Goal: Task Accomplishment & Management: Use online tool/utility

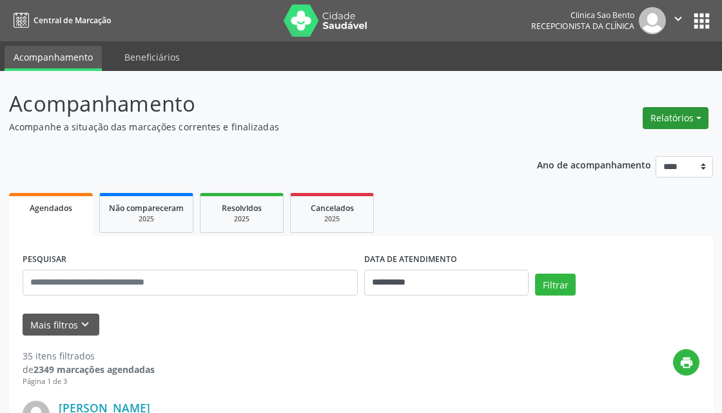
click at [664, 121] on button "Relatórios" at bounding box center [676, 118] width 66 height 22
click at [633, 143] on link "Agendamentos" at bounding box center [640, 146] width 139 height 18
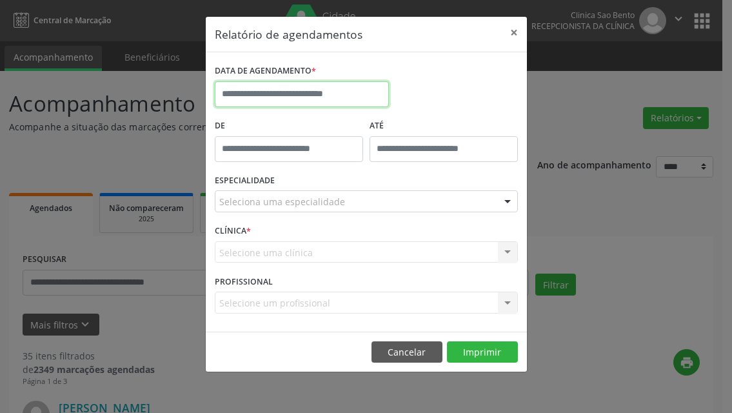
click at [351, 101] on input "text" at bounding box center [302, 94] width 174 height 26
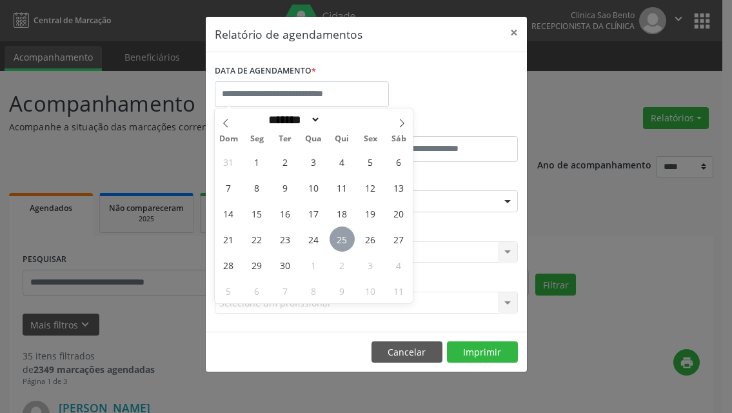
click at [344, 242] on span "25" at bounding box center [342, 238] width 25 height 25
type input "**********"
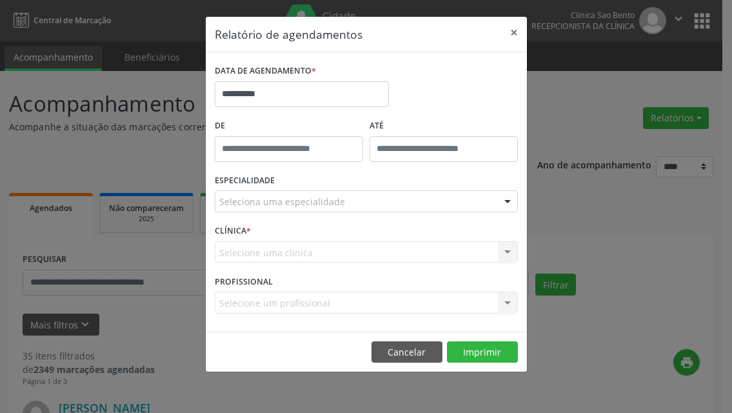
drag, startPoint x: 290, startPoint y: 218, endPoint x: 292, endPoint y: 206, distance: 12.5
click at [290, 217] on div "ESPECIALIDADE Seleciona uma especialidade Todas as especialidades Alergologia A…" at bounding box center [367, 196] width 310 height 50
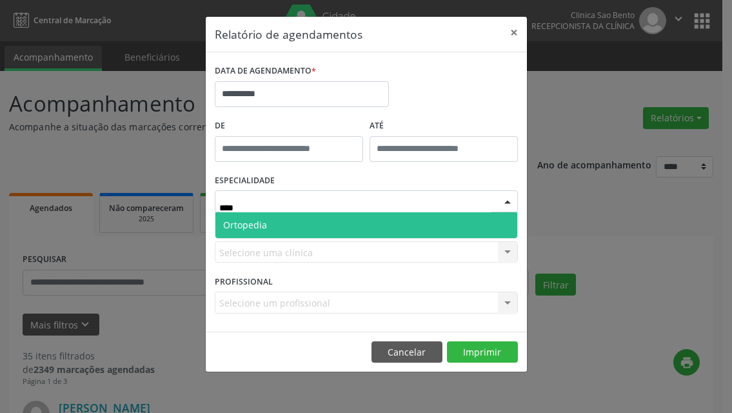
click at [286, 228] on span "Ortopedia" at bounding box center [366, 225] width 302 height 26
click at [267, 228] on span "Ortopedia" at bounding box center [245, 225] width 44 height 12
click at [320, 230] on span "Ortopedia" at bounding box center [366, 225] width 302 height 26
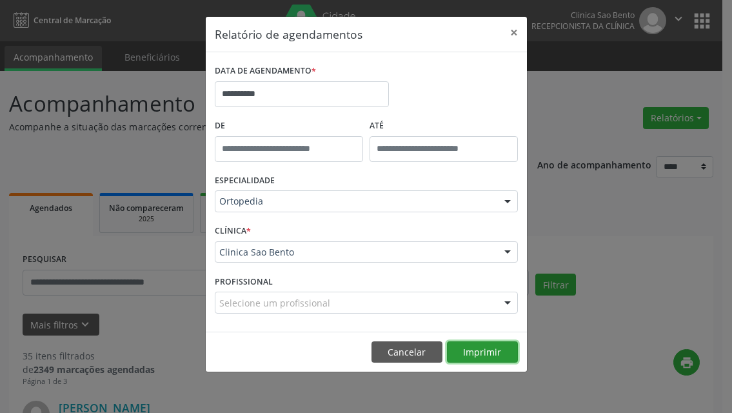
click at [479, 354] on button "Imprimir" at bounding box center [482, 352] width 71 height 22
click at [377, 207] on div at bounding box center [366, 201] width 303 height 22
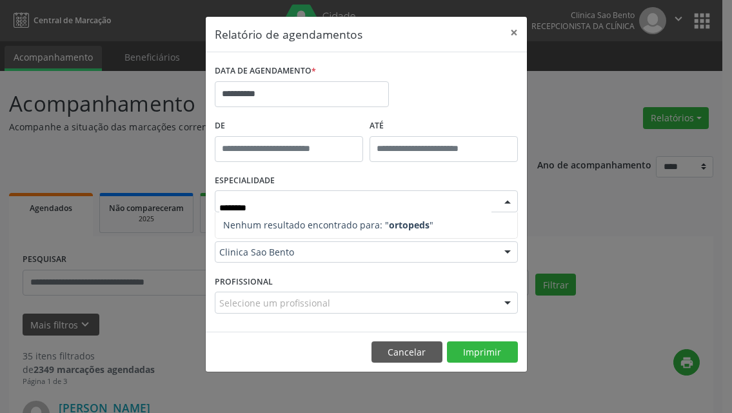
type input "*******"
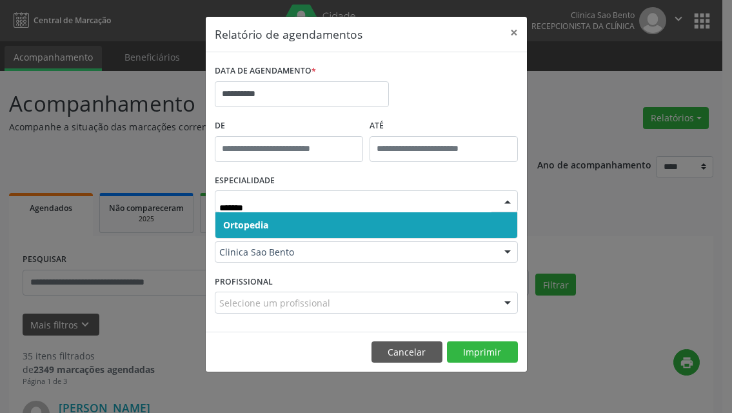
click at [321, 223] on span "Ortopedia" at bounding box center [366, 225] width 302 height 26
click at [268, 223] on span "Ortopedia" at bounding box center [245, 225] width 45 height 12
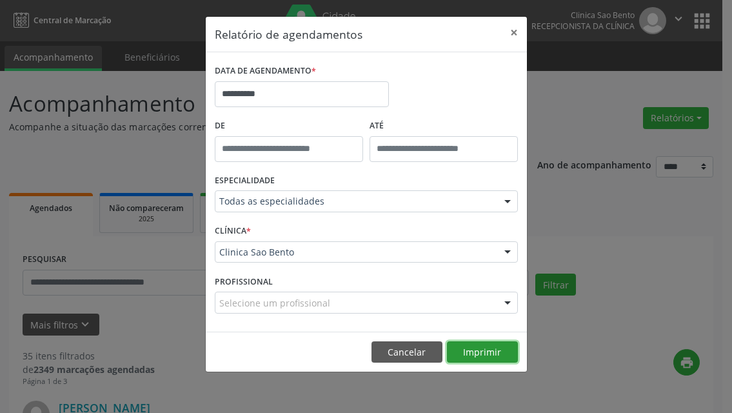
click at [483, 348] on button "Imprimir" at bounding box center [482, 352] width 71 height 22
click at [571, 113] on div "**********" at bounding box center [366, 206] width 732 height 413
